Goal: Check status: Check status

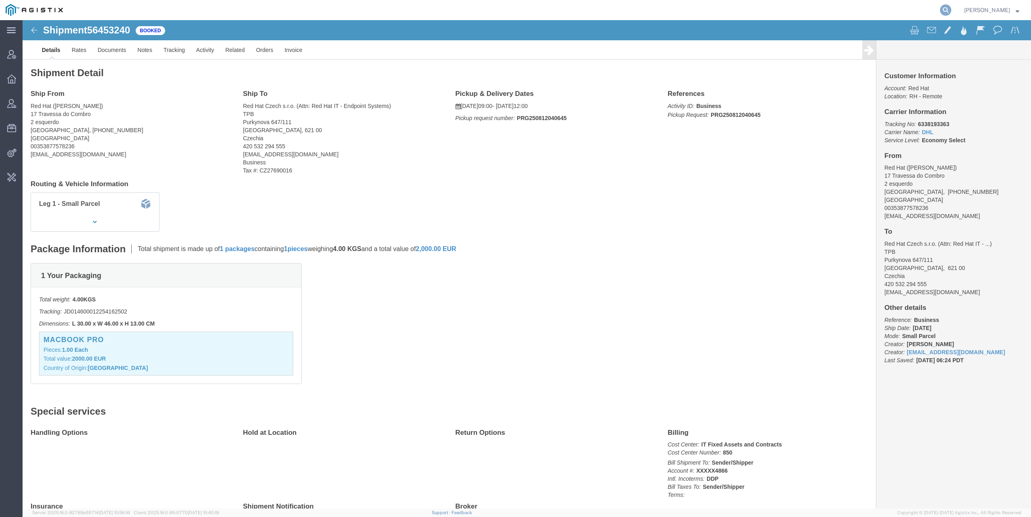
click at [946, 12] on icon at bounding box center [945, 9] width 11 height 11
click at [754, 11] on input "search" at bounding box center [817, 9] width 245 height 19
paste input "56370895"
type input "56370895"
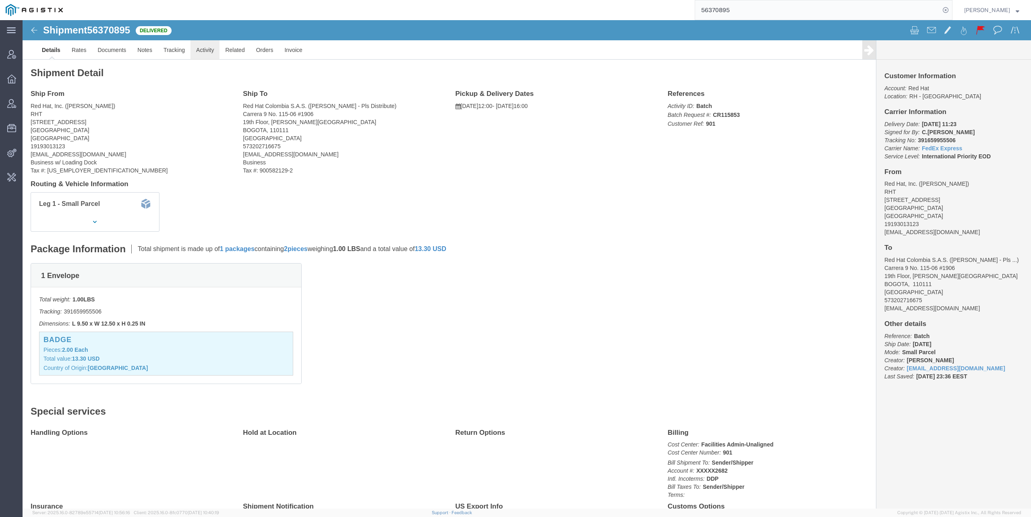
click link "Activity"
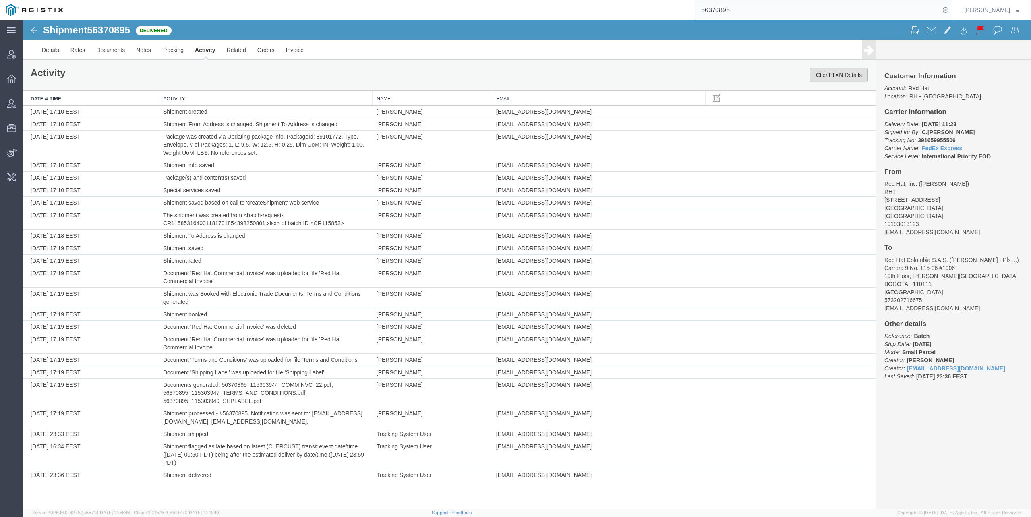
click at [837, 76] on button "Client TXN Details" at bounding box center [839, 75] width 58 height 15
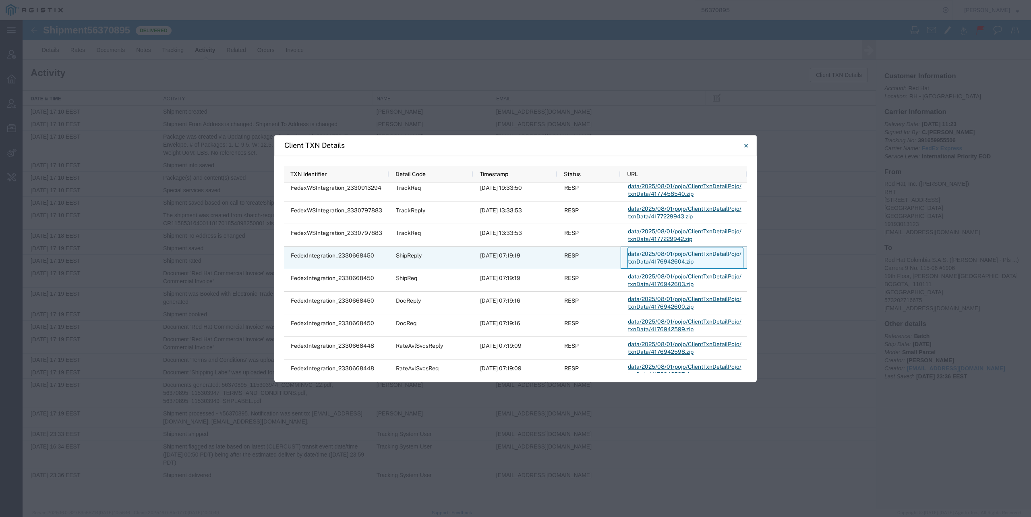
click at [668, 255] on link "data/2025/08/01/pojo/ClientTxnDetailPojo/txnData/4176942604.zip" at bounding box center [686, 258] width 116 height 22
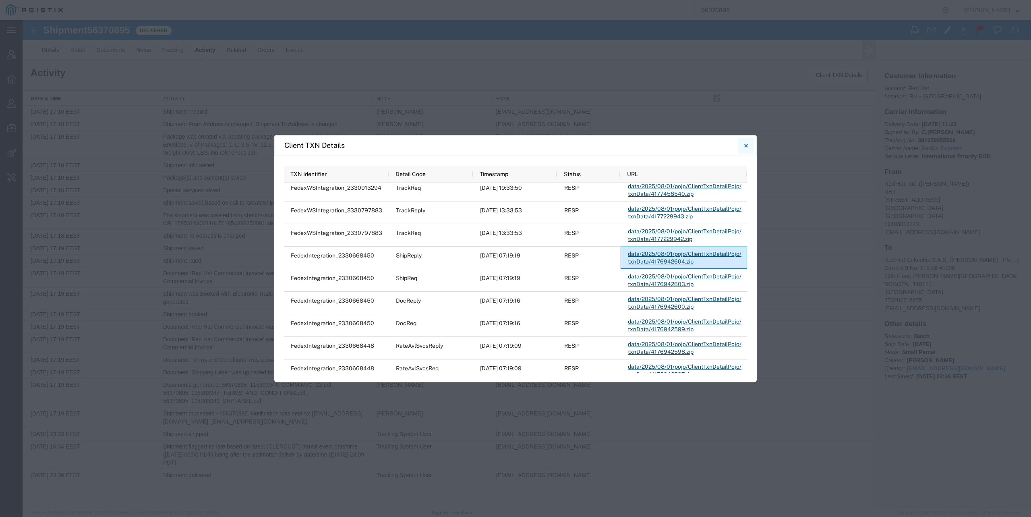
click at [748, 145] on icon "Close" at bounding box center [746, 146] width 4 height 10
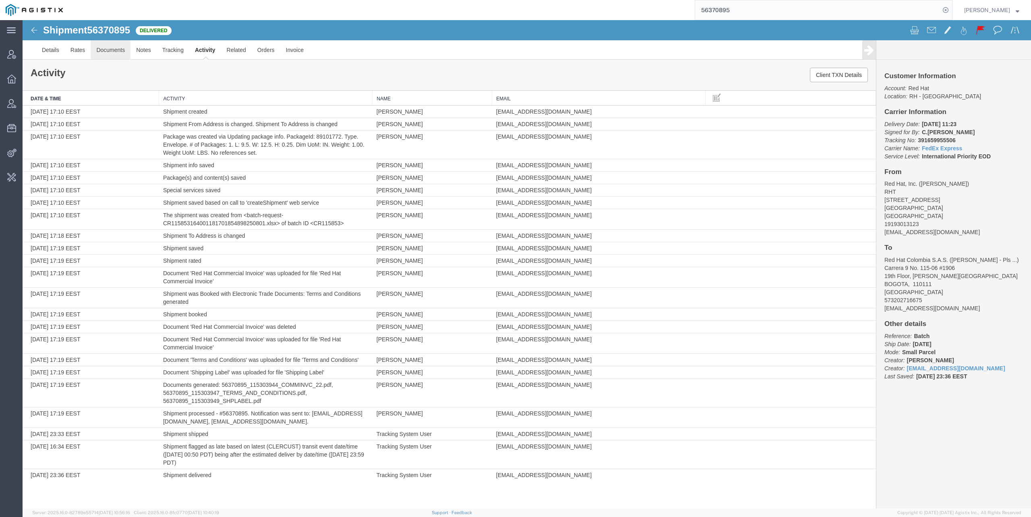
click at [99, 49] on link "Documents" at bounding box center [111, 49] width 40 height 19
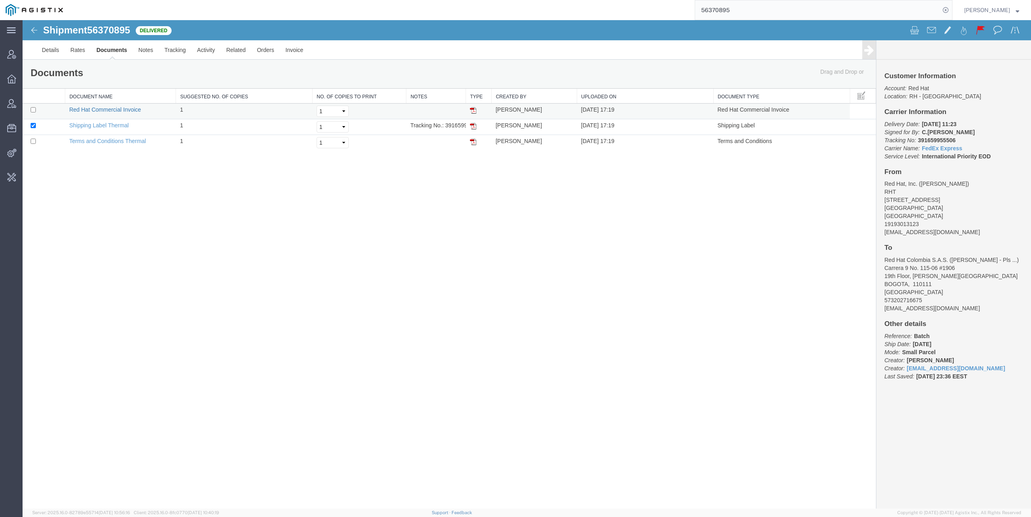
click at [114, 108] on link "Red Hat Commercial Invoice" at bounding box center [105, 109] width 72 height 6
click at [121, 32] on span "56370895" at bounding box center [108, 30] width 43 height 11
copy h1 "56370895"
